Goal: Find specific page/section: Find specific page/section

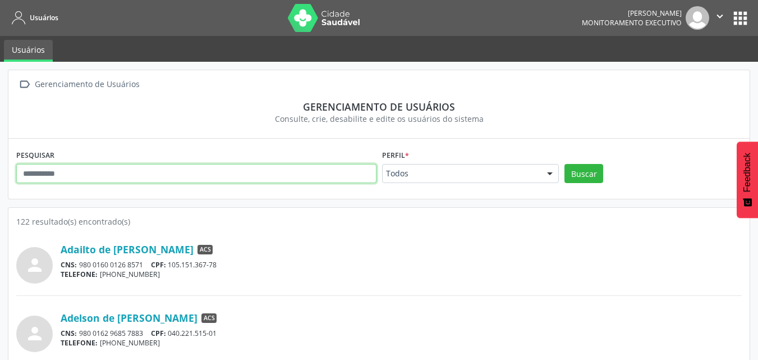
click at [155, 180] on input "text" at bounding box center [196, 173] width 360 height 19
type input "**********"
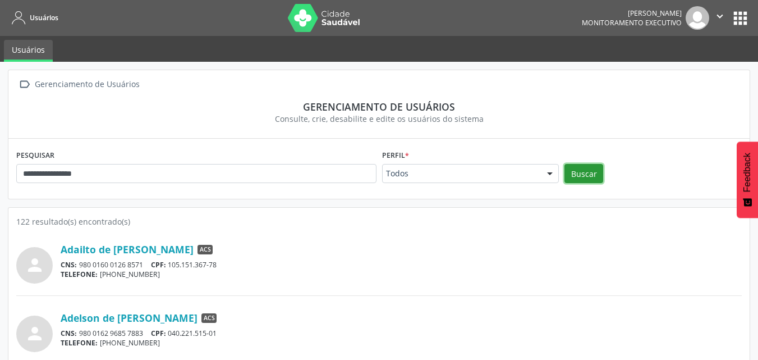
click at [577, 176] on button "Buscar" at bounding box center [583, 173] width 39 height 19
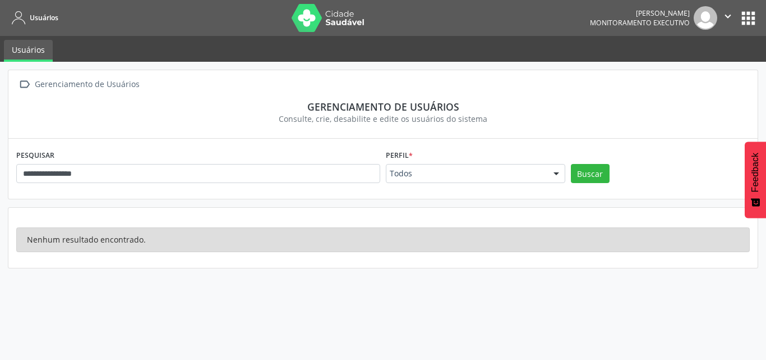
click at [750, 20] on button "apps" at bounding box center [749, 18] width 20 height 20
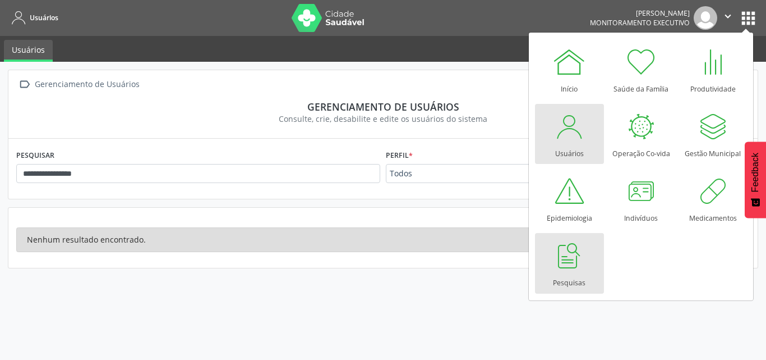
click at [575, 274] on div "Pesquisas" at bounding box center [569, 279] width 33 height 15
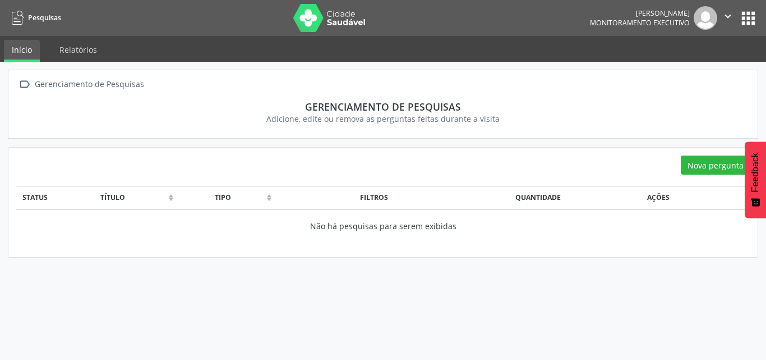
click at [751, 21] on button "apps" at bounding box center [749, 18] width 20 height 20
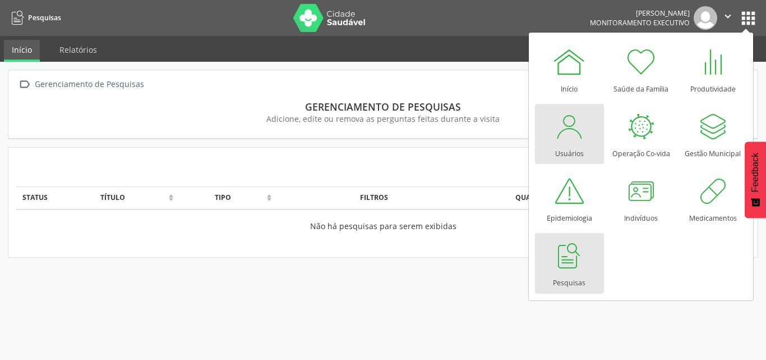
click at [582, 140] on div at bounding box center [570, 126] width 34 height 34
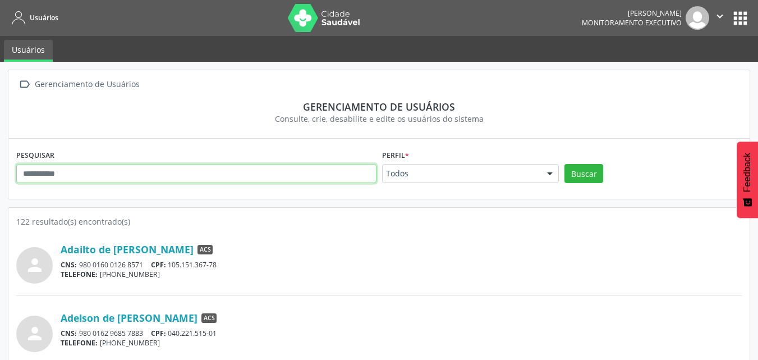
click at [163, 171] on input "text" at bounding box center [196, 173] width 360 height 19
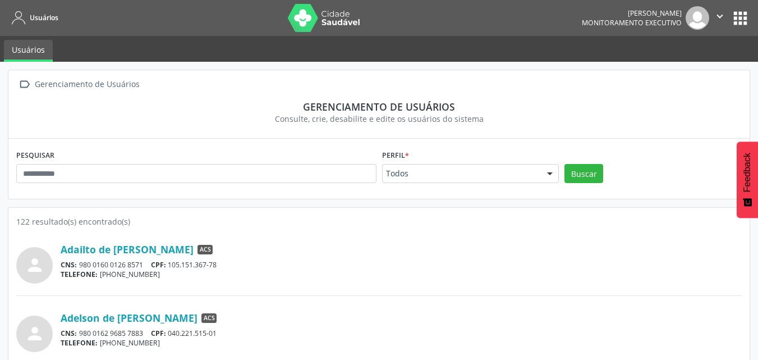
click at [742, 20] on button "apps" at bounding box center [741, 18] width 20 height 20
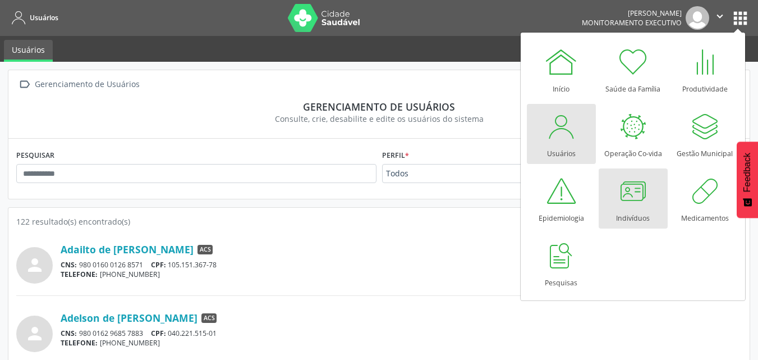
click at [653, 189] on link "Indivíduos" at bounding box center [633, 198] width 69 height 60
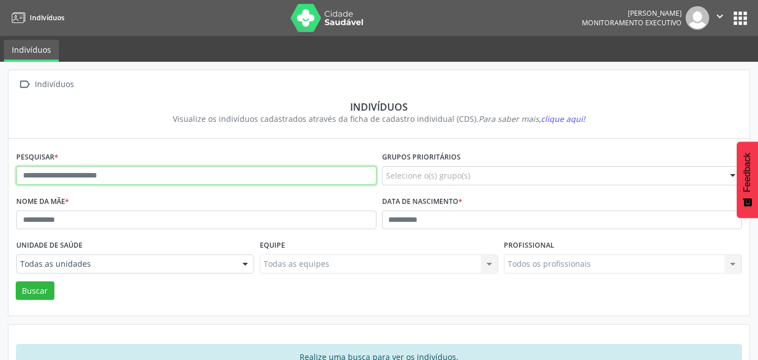
click at [133, 182] on input "text" at bounding box center [196, 175] width 360 height 19
click at [155, 176] on input "text" at bounding box center [196, 175] width 360 height 19
type input "**********"
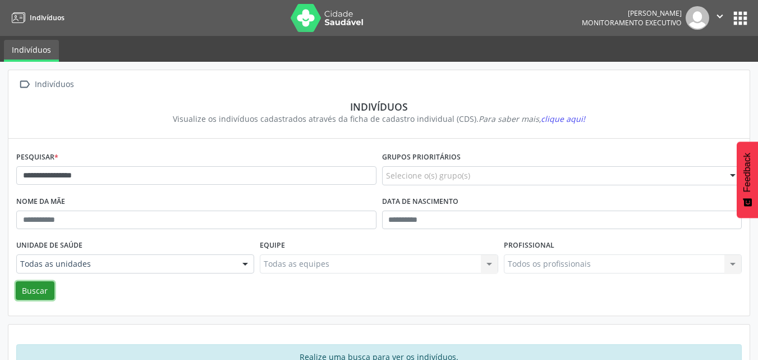
click at [47, 290] on button "Buscar" at bounding box center [35, 290] width 39 height 19
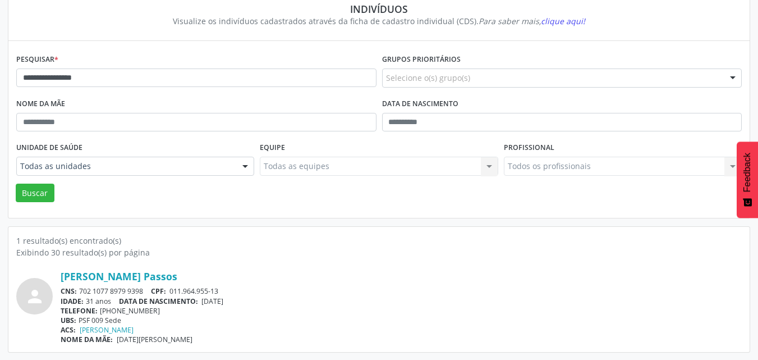
scroll to position [98, 0]
click at [105, 277] on link "Layla Reis Passos" at bounding box center [119, 275] width 117 height 12
